Goal: Task Accomplishment & Management: Manage account settings

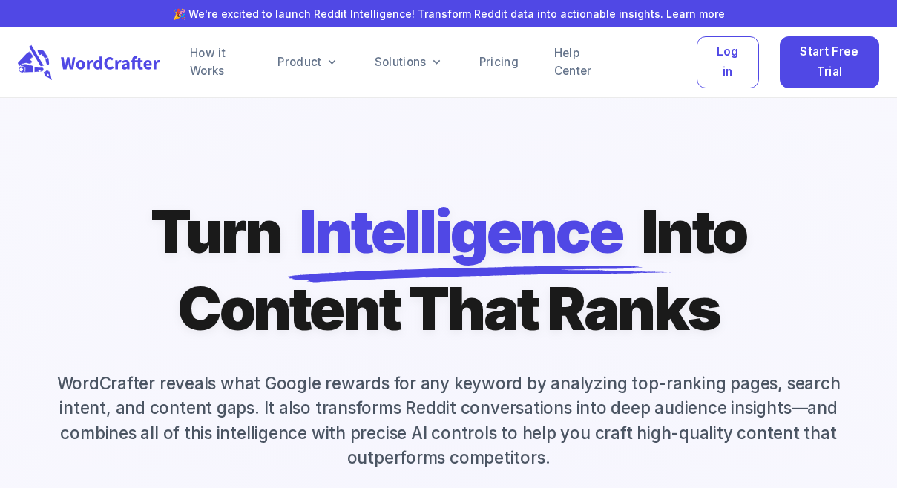
scroll to position [82, 0]
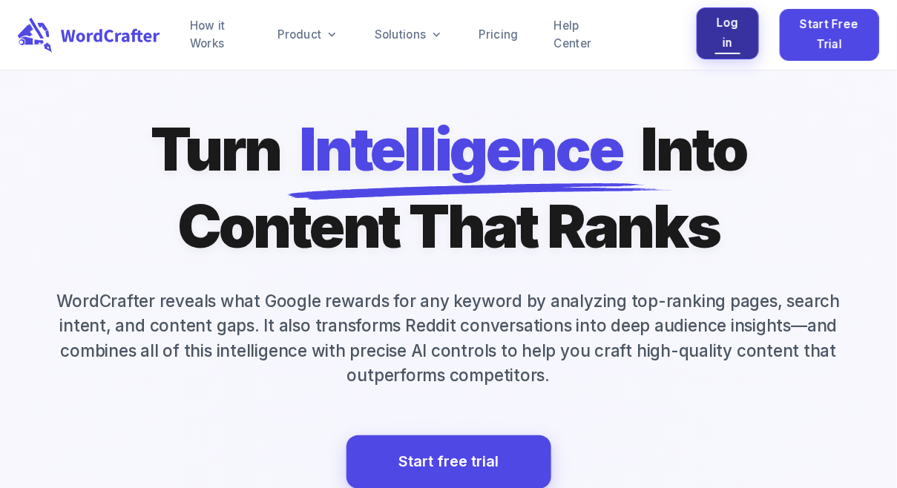
click at [731, 41] on span "Log in" at bounding box center [727, 32] width 25 height 39
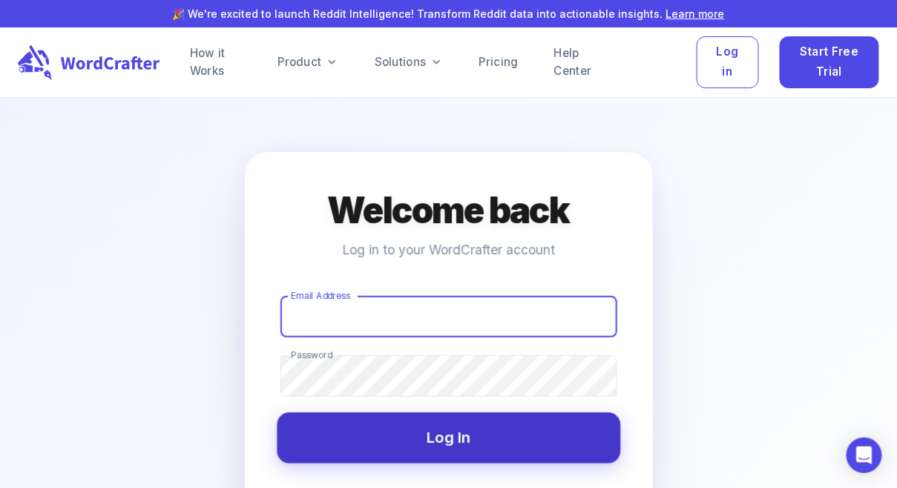
type input "[PERSON_NAME][EMAIL_ADDRESS][PERSON_NAME][DOMAIN_NAME]"
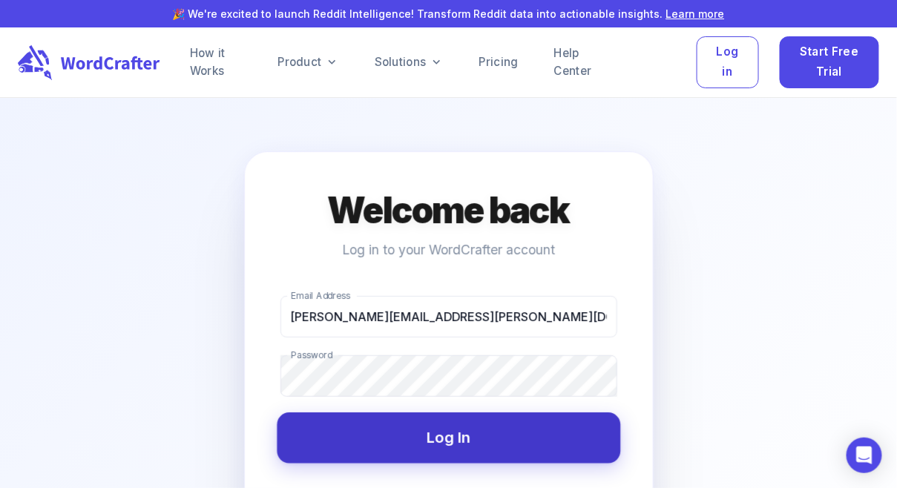
click at [467, 447] on button "Log In" at bounding box center [449, 438] width 344 height 50
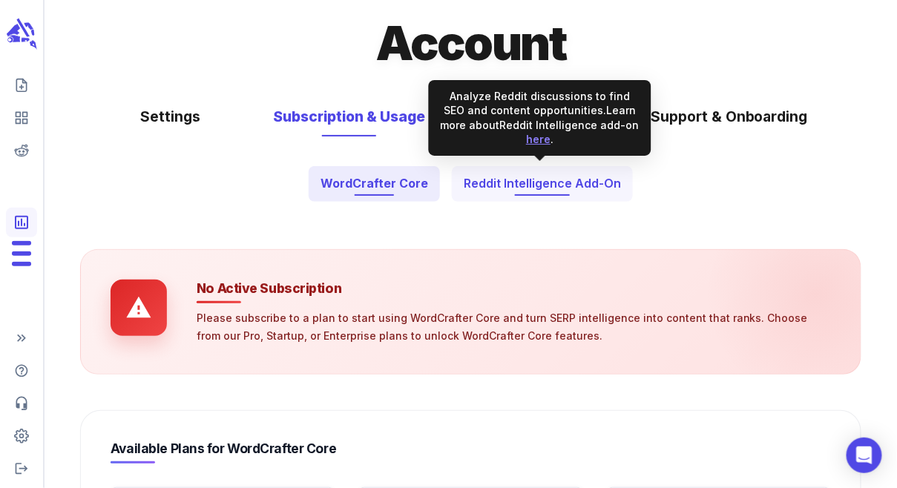
scroll to position [133, 0]
